Goal: Entertainment & Leisure: Consume media (video, audio)

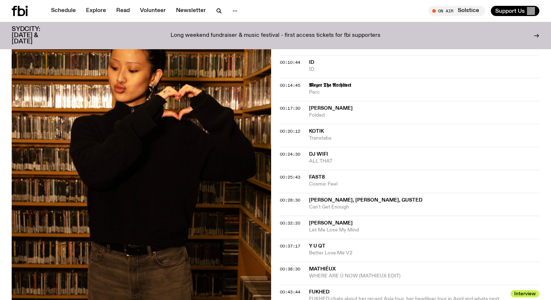
scroll to position [360, 0]
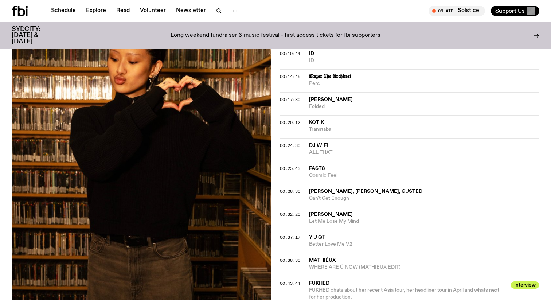
click at [277, 144] on div "Aired on 11.07.25 , 12:00pm DJ Mix This week we're back in the studio with the …" at bounding box center [275, 81] width 551 height 601
click at [285, 145] on span "00:24:30" at bounding box center [290, 146] width 20 height 6
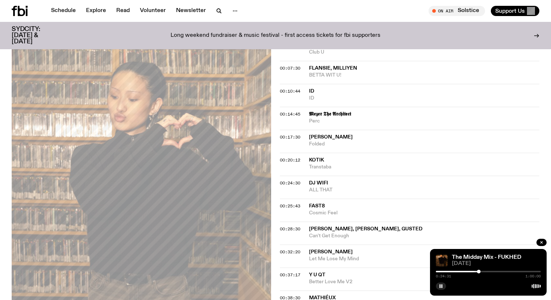
scroll to position [326, 0]
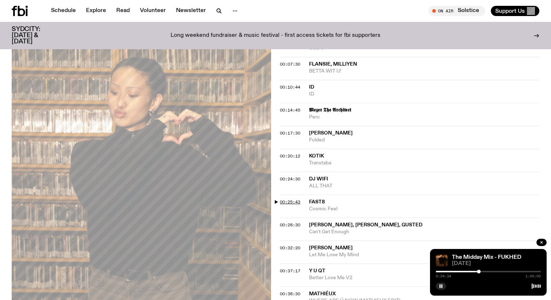
click at [290, 204] on span "00:25:43" at bounding box center [290, 202] width 20 height 6
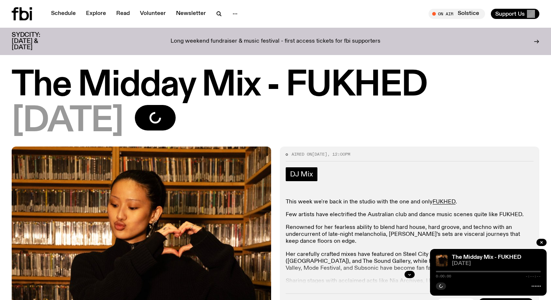
click at [311, 173] on span "DJ Mix" at bounding box center [301, 174] width 23 height 8
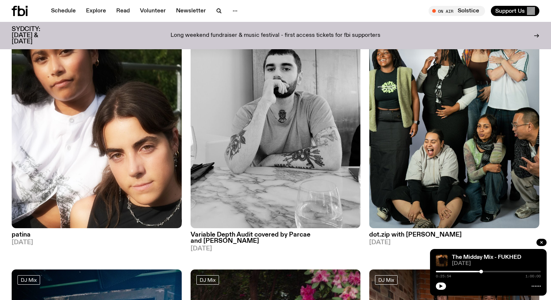
scroll to position [1685, 0]
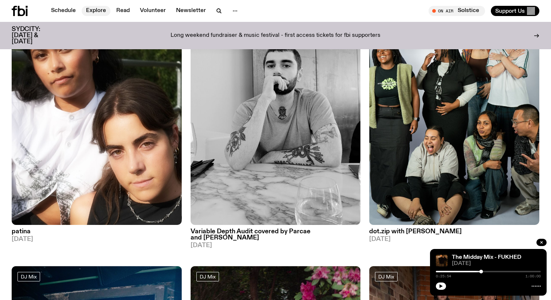
click at [92, 12] on link "Explore" at bounding box center [96, 11] width 29 height 10
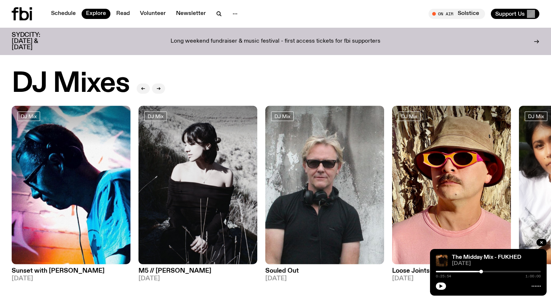
click at [73, 7] on div "Schedule Explore Read Volunteer Newsletter On Air Solstice Tune in live On Air …" at bounding box center [275, 14] width 551 height 28
click at [61, 14] on link "Schedule" at bounding box center [64, 14] width 34 height 10
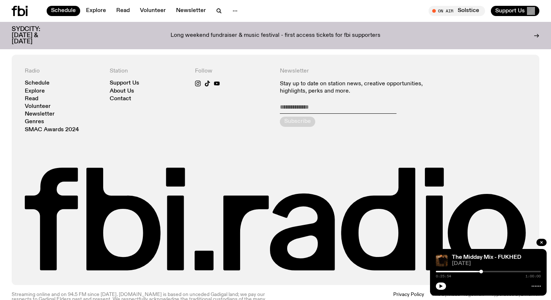
scroll to position [556, 0]
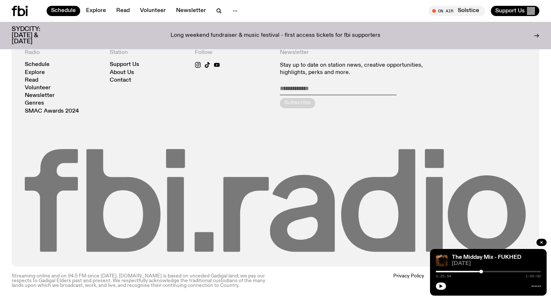
click at [137, 212] on icon at bounding box center [276, 201] width 502 height 104
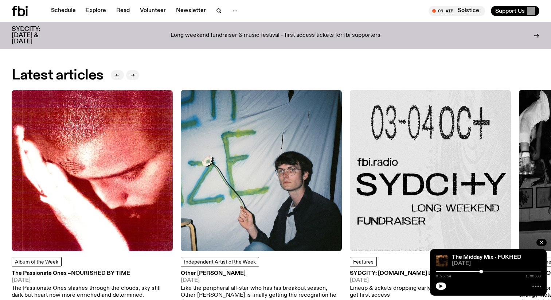
click at [90, 185] on img at bounding box center [92, 170] width 161 height 161
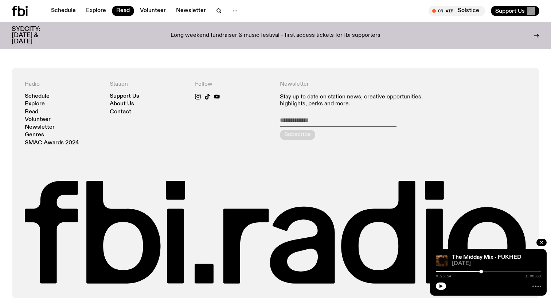
scroll to position [554, 0]
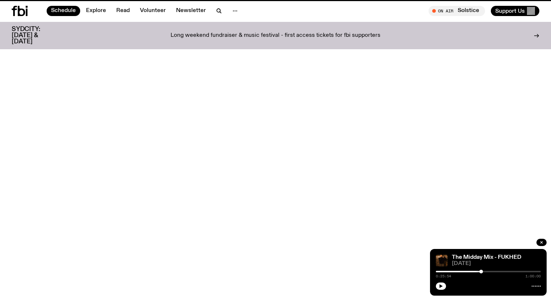
scroll to position [556, 0]
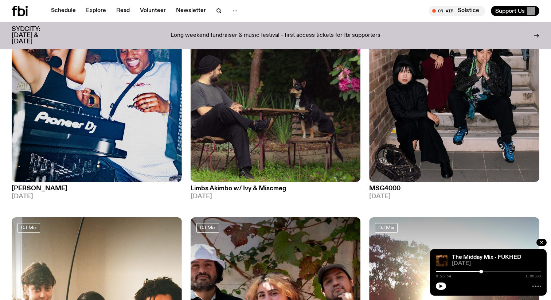
scroll to position [1740, 0]
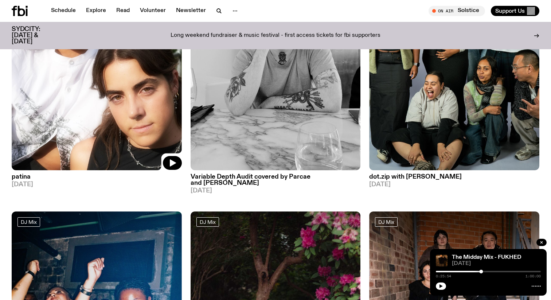
click at [62, 124] on img at bounding box center [97, 57] width 170 height 227
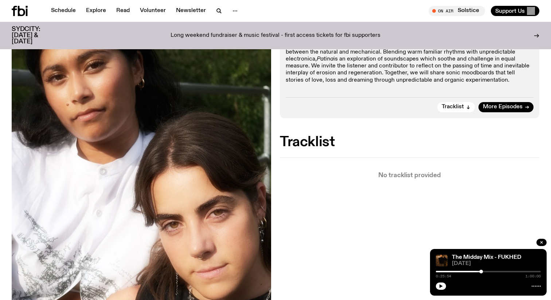
scroll to position [152, 0]
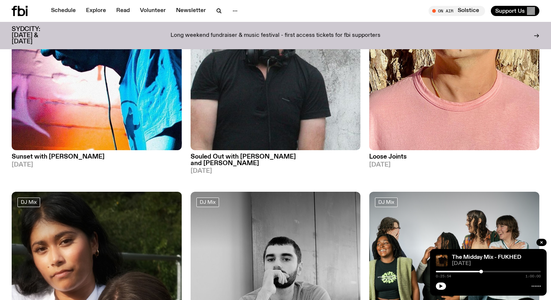
scroll to position [1460, 0]
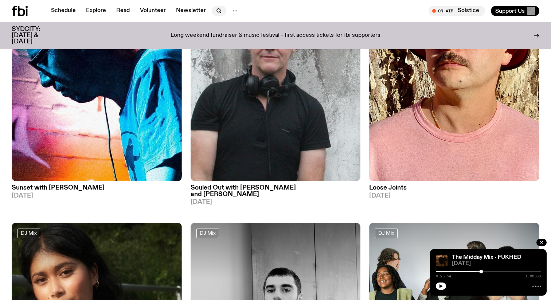
click at [219, 10] on icon "button" at bounding box center [219, 11] width 9 height 9
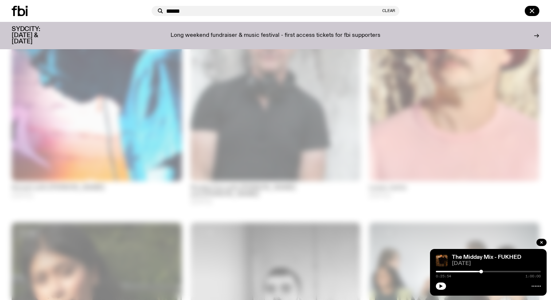
type input "******"
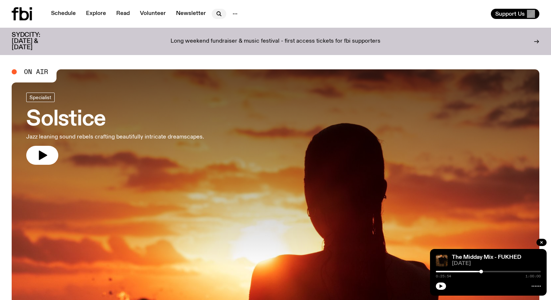
click at [218, 13] on icon "button" at bounding box center [219, 13] width 9 height 9
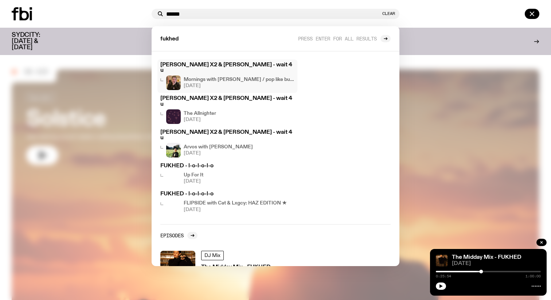
scroll to position [15, 0]
type input "******"
click at [190, 232] on div at bounding box center [192, 235] width 10 height 7
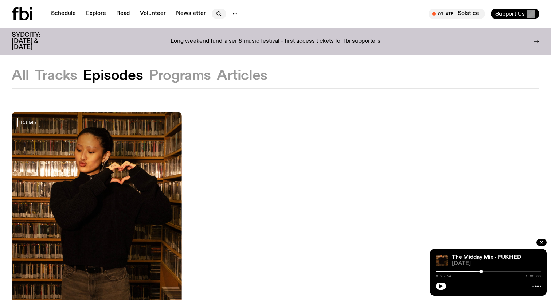
click at [216, 16] on icon "button" at bounding box center [219, 13] width 9 height 9
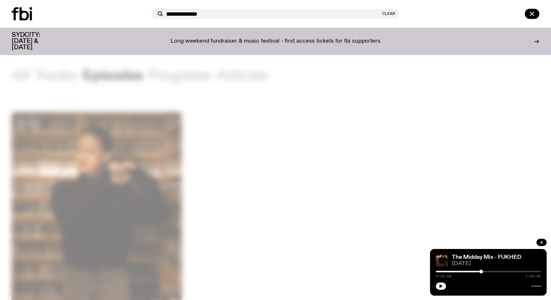
type input "**********"
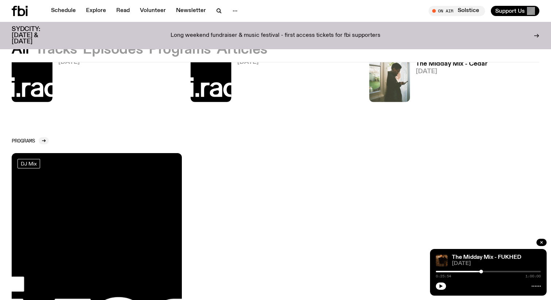
scroll to position [68, 0]
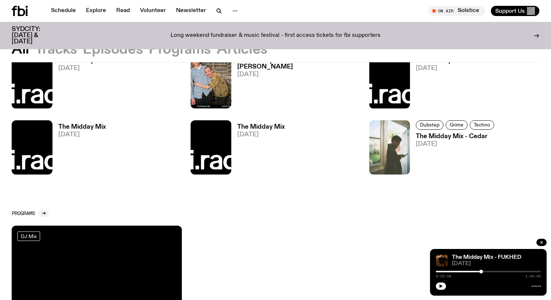
click at [106, 235] on div "DJ Mix" at bounding box center [96, 235] width 159 height 9
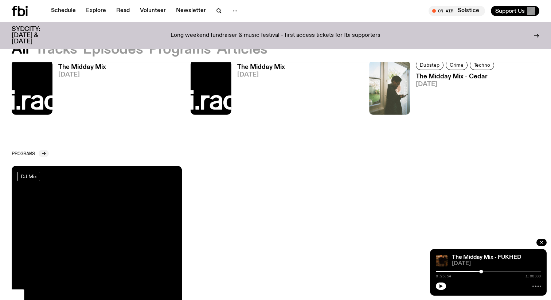
click at [133, 226] on img at bounding box center [97, 279] width 170 height 227
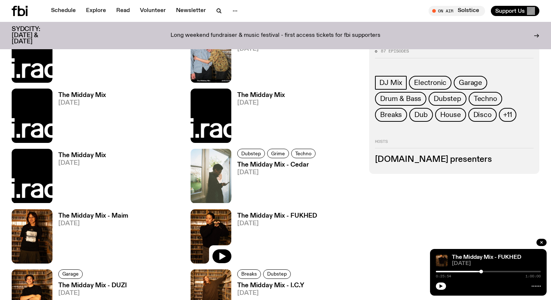
scroll to position [415, 0]
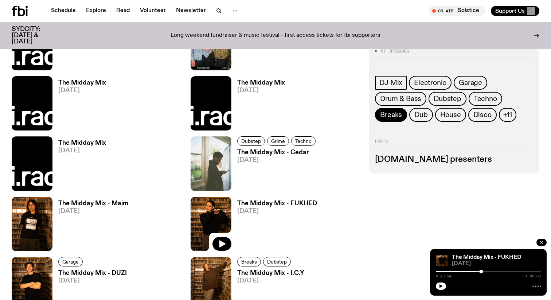
click at [400, 108] on link "Breaks" at bounding box center [391, 115] width 32 height 14
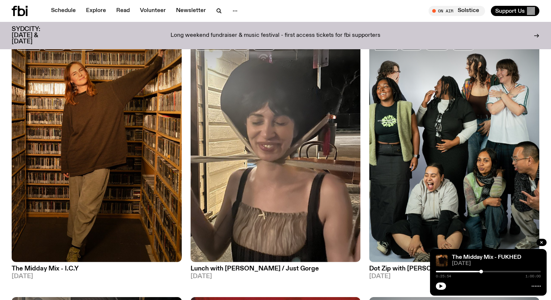
scroll to position [390, 0]
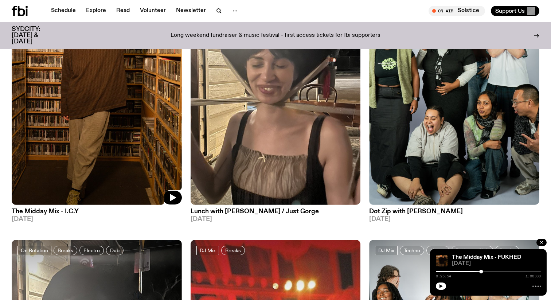
click at [66, 108] on img at bounding box center [97, 91] width 170 height 227
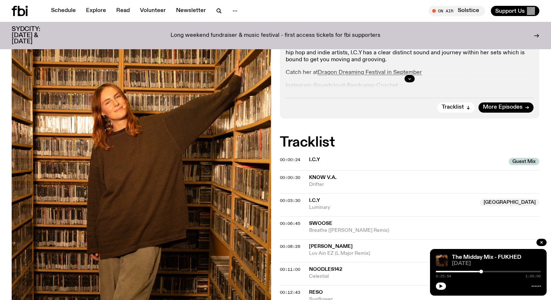
scroll to position [192, 0]
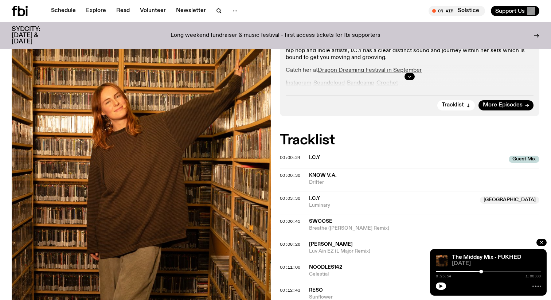
click at [321, 174] on span "Know V.A." at bounding box center [323, 175] width 28 height 5
click at [303, 175] on div "00:00:30" at bounding box center [294, 175] width 29 height 4
click at [291, 175] on span "00:00:30" at bounding box center [290, 175] width 20 height 6
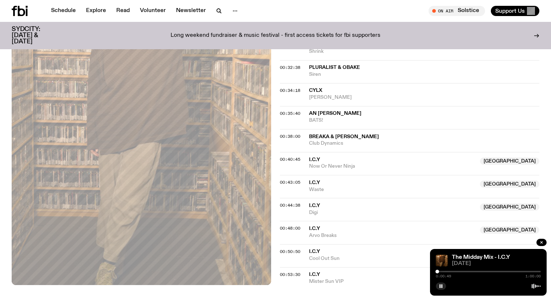
scroll to position [577, 0]
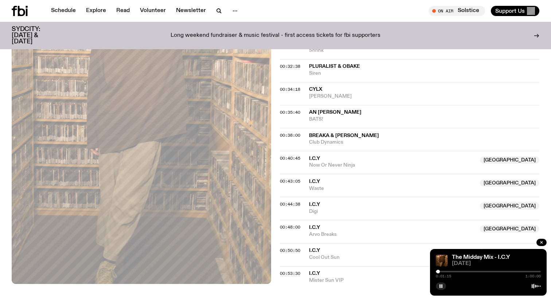
click at [438, 272] on div at bounding box center [438, 272] width 4 height 4
drag, startPoint x: 438, startPoint y: 272, endPoint x: 448, endPoint y: 272, distance: 9.5
click at [440, 272] on div at bounding box center [439, 272] width 4 height 4
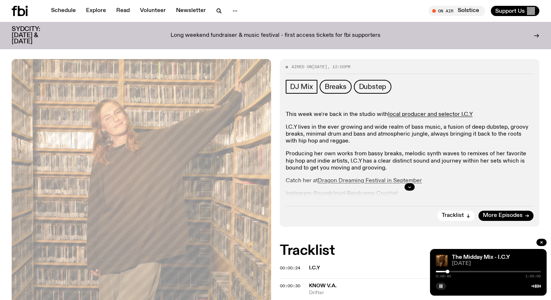
scroll to position [175, 0]
